Goal: Check status: Check status

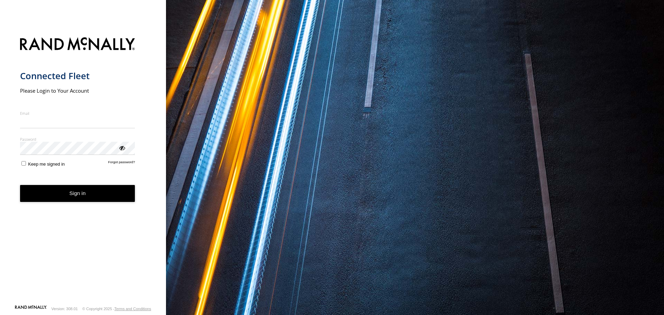
type input "**********"
click at [71, 199] on button "Sign in" at bounding box center [77, 193] width 115 height 17
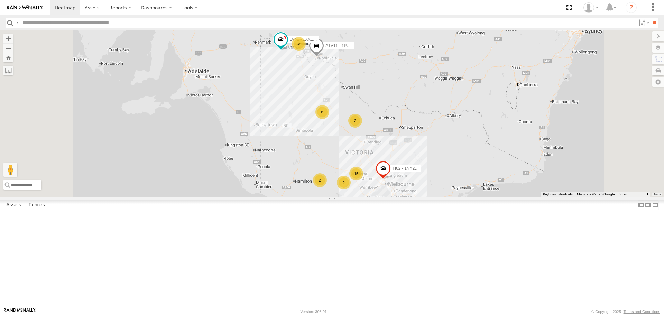
scroll to position [311, 0]
click at [0, 0] on div "LV44 2DL6FC" at bounding box center [0, 0] width 0 height 0
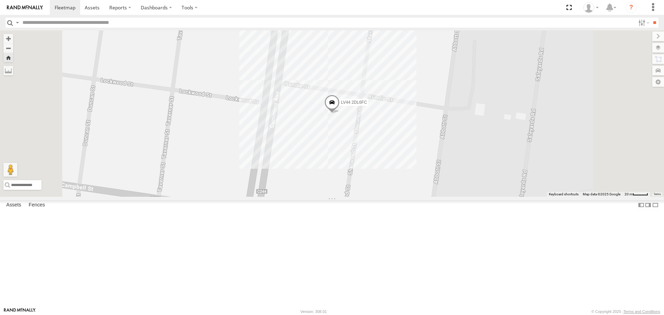
scroll to position [415, 0]
click at [0, 0] on link at bounding box center [0, 0] width 0 height 0
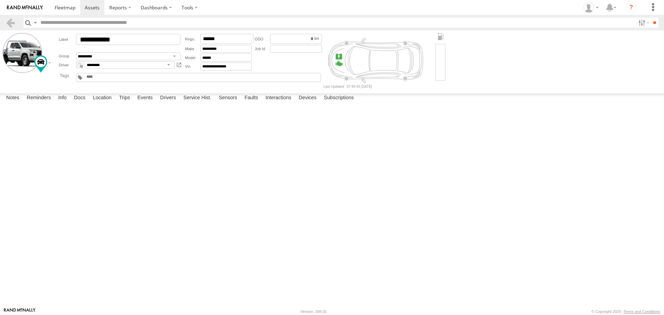
drag, startPoint x: 49, startPoint y: 106, endPoint x: 34, endPoint y: 109, distance: 15.5
click at [0, 0] on div "05:42 [DATE] P2771 2 Fault Description is not available. OBDII DTC" at bounding box center [0, 0] width 0 height 0
copy div "P2771"
click at [68, 8] on span at bounding box center [65, 7] width 21 height 7
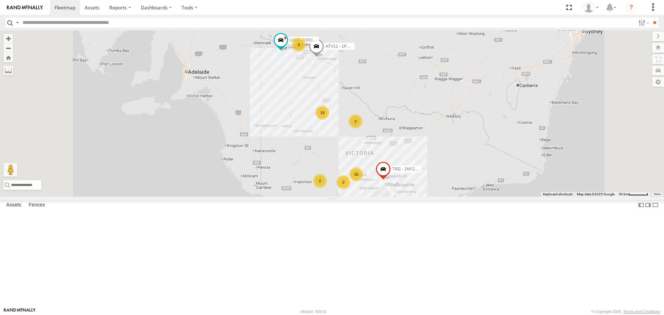
scroll to position [409, 0]
click at [0, 0] on div "LV42 - XW64OG" at bounding box center [0, 0] width 0 height 0
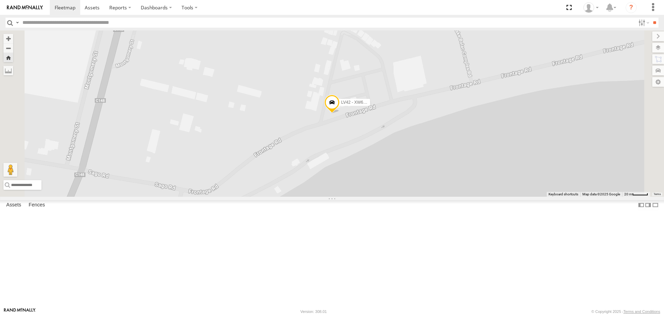
click at [340, 113] on span at bounding box center [331, 104] width 15 height 19
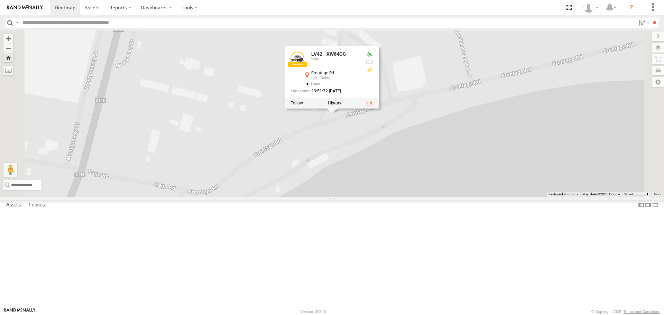
click at [374, 105] on link at bounding box center [369, 103] width 7 height 5
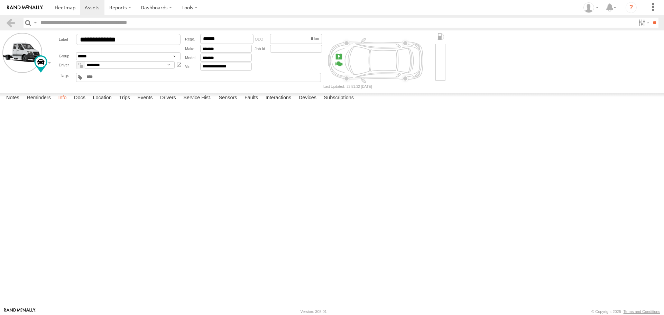
click at [61, 103] on label "Info" at bounding box center [62, 98] width 15 height 10
click at [42, 103] on label "Reminders" at bounding box center [38, 98] width 31 height 10
click at [11, 103] on label "Notes" at bounding box center [13, 98] width 20 height 10
click at [234, 103] on label "Sensors" at bounding box center [227, 98] width 25 height 10
click at [256, 103] on label "Faults" at bounding box center [251, 98] width 20 height 10
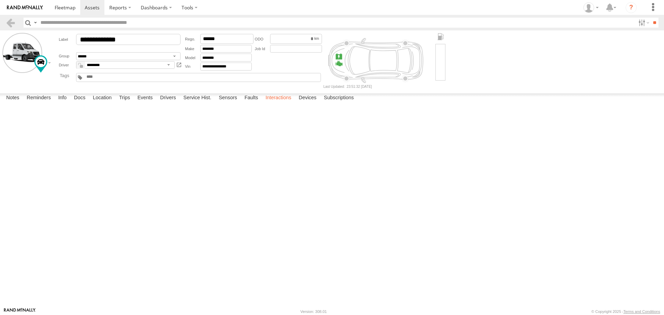
click at [284, 103] on label "Interactions" at bounding box center [278, 98] width 33 height 10
click at [59, 8] on span at bounding box center [65, 7] width 21 height 7
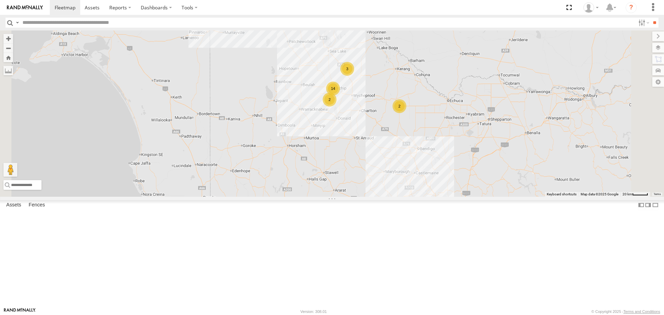
drag, startPoint x: 453, startPoint y: 185, endPoint x: 461, endPoint y: 206, distance: 22.8
click at [461, 196] on div "ATV11 - 1PU4CS TI02 - 1NY2RG LV41 - 1XX1AP 2 14 15 2 2 2 3" at bounding box center [332, 113] width 664 height 166
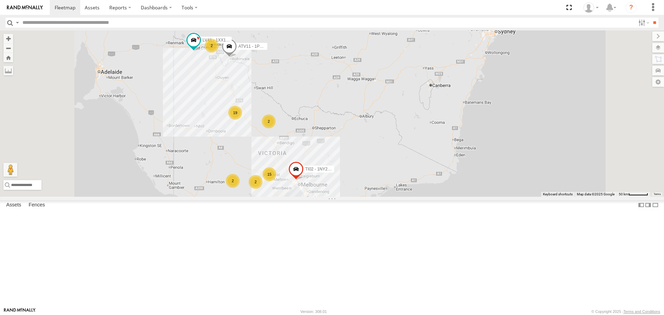
click at [0, 0] on div "LV45 2DL6FD" at bounding box center [0, 0] width 0 height 0
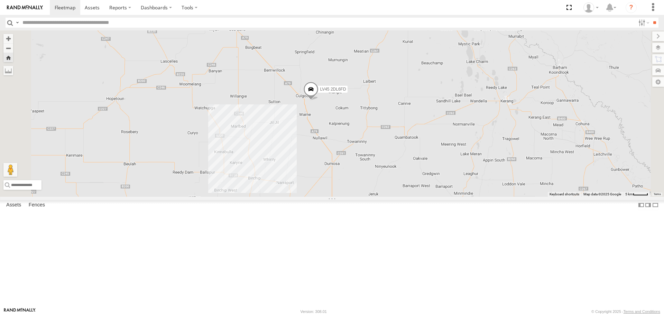
drag, startPoint x: 478, startPoint y: 192, endPoint x: 435, endPoint y: 161, distance: 53.3
click at [435, 161] on div "LV45 2DL6FD" at bounding box center [332, 113] width 664 height 166
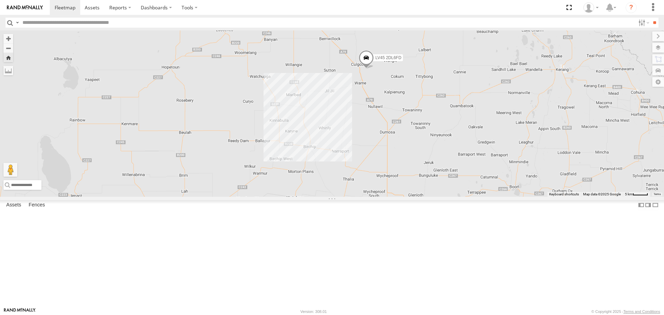
drag, startPoint x: 441, startPoint y: 224, endPoint x: 498, endPoint y: 196, distance: 63.4
click at [498, 196] on div "LV45 2DL6FD" at bounding box center [332, 113] width 664 height 166
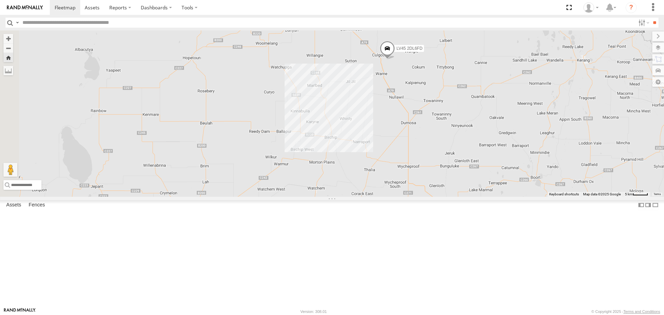
drag, startPoint x: 435, startPoint y: 186, endPoint x: 457, endPoint y: 176, distance: 23.7
click at [457, 176] on div "LV45 2DL6FD" at bounding box center [332, 113] width 664 height 166
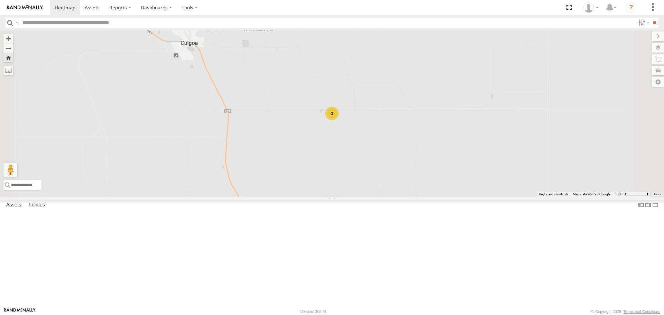
click at [339, 120] on div "3" at bounding box center [332, 114] width 14 height 14
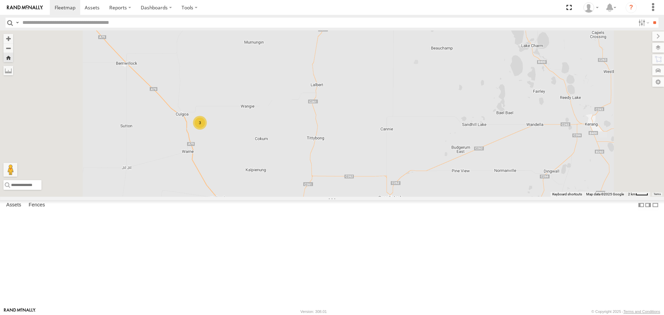
scroll to position [311, 0]
click at [0, 0] on div "LV44 2DL6FC" at bounding box center [0, 0] width 0 height 0
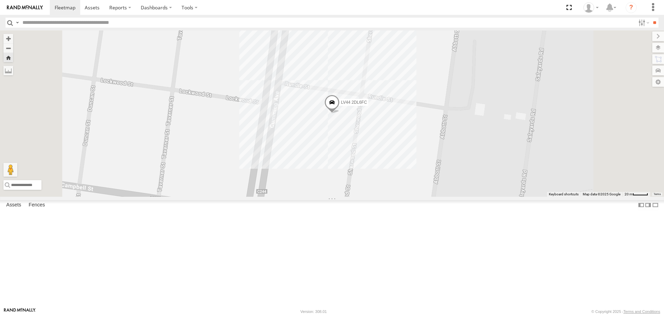
scroll to position [380, 0]
click at [0, 0] on div "LV43 2DL6FB" at bounding box center [0, 0] width 0 height 0
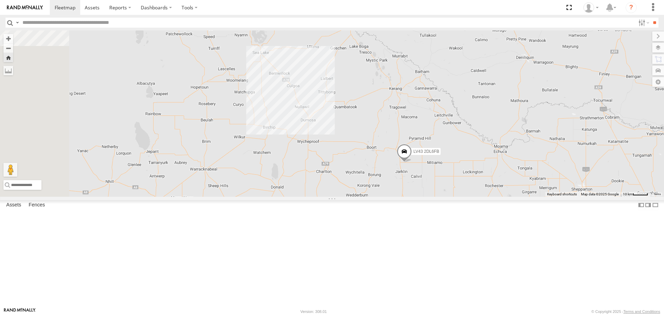
drag, startPoint x: 335, startPoint y: 186, endPoint x: 361, endPoint y: 196, distance: 27.5
click at [361, 196] on div "LV43 2DL6FB" at bounding box center [332, 113] width 664 height 166
